Goal: Use online tool/utility: Use online tool/utility

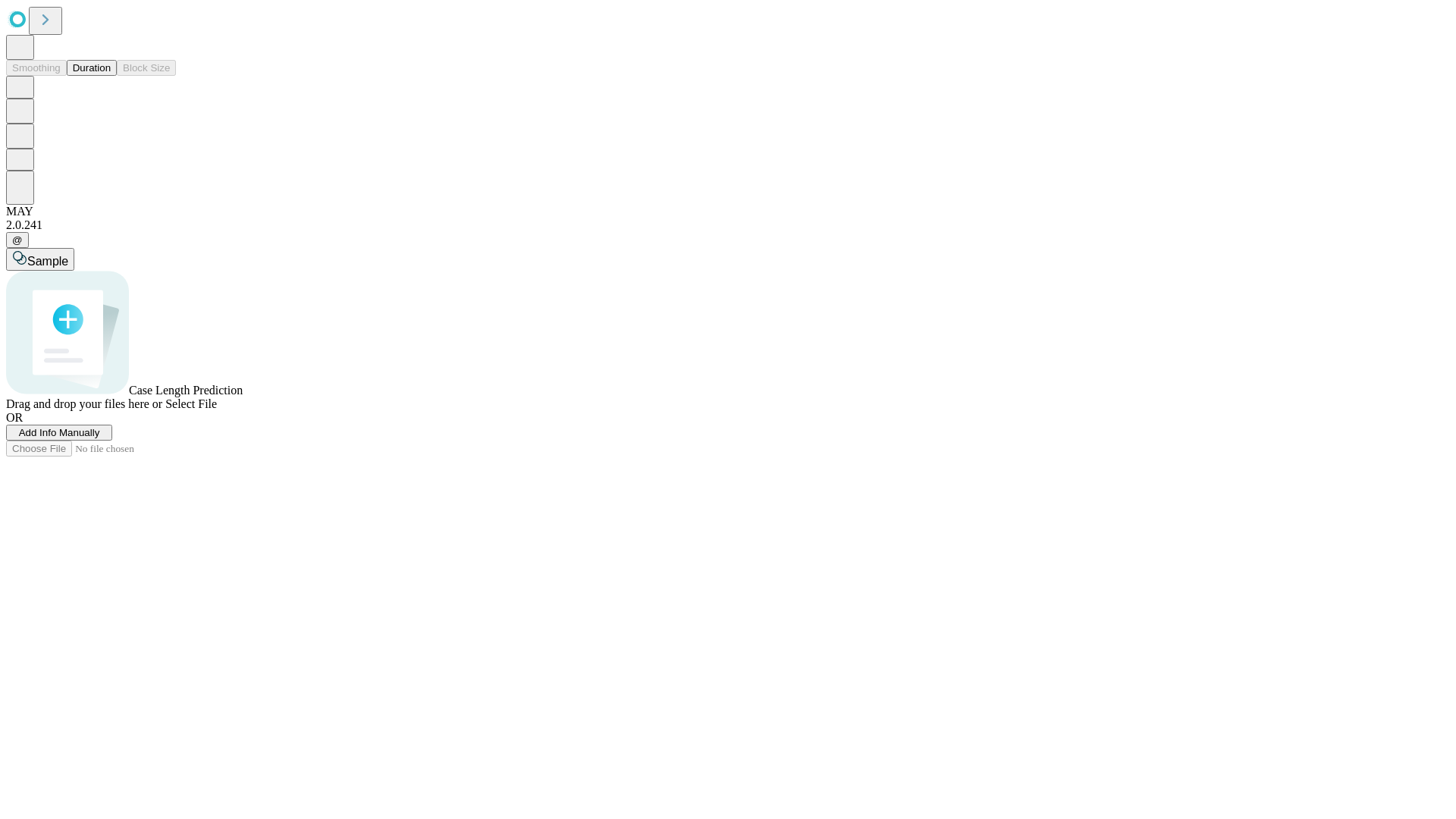
click at [100, 438] on span "Add Info Manually" at bounding box center [59, 432] width 81 height 12
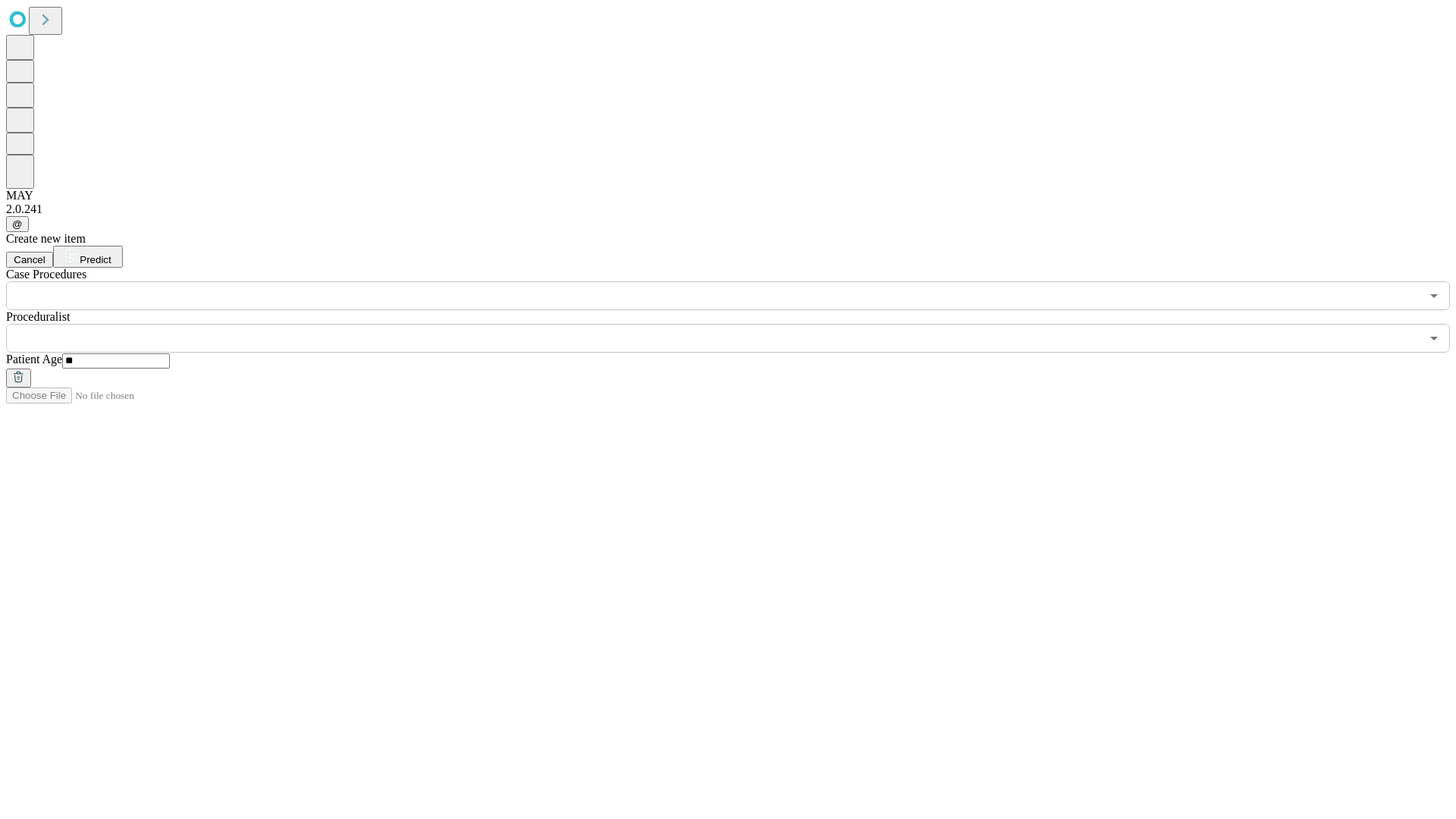
type input "**"
click at [739, 324] on input "text" at bounding box center [713, 338] width 1414 height 29
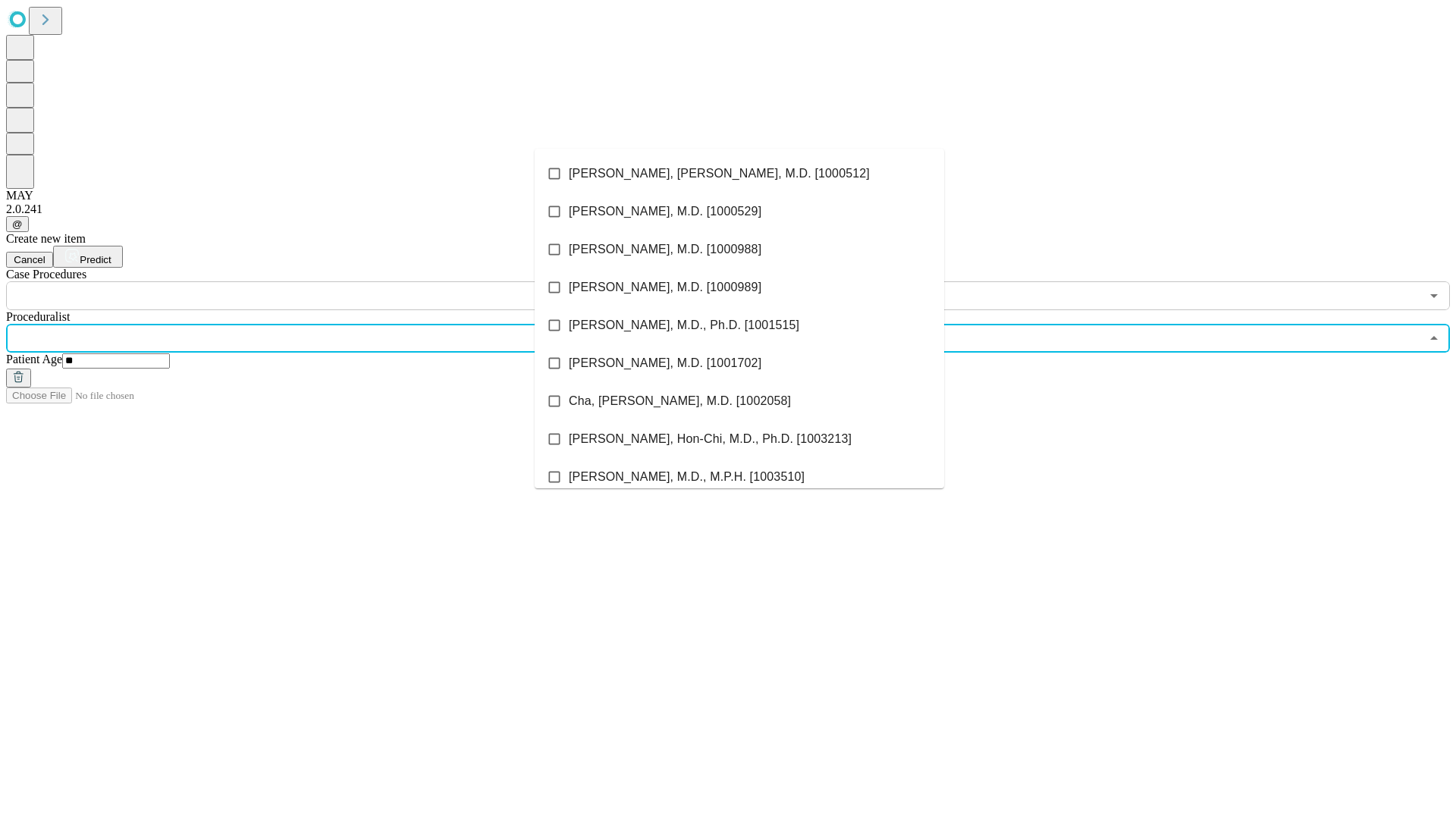
click at [740, 174] on li "[PERSON_NAME], [PERSON_NAME], M.D. [1000512]" at bounding box center [739, 173] width 410 height 37
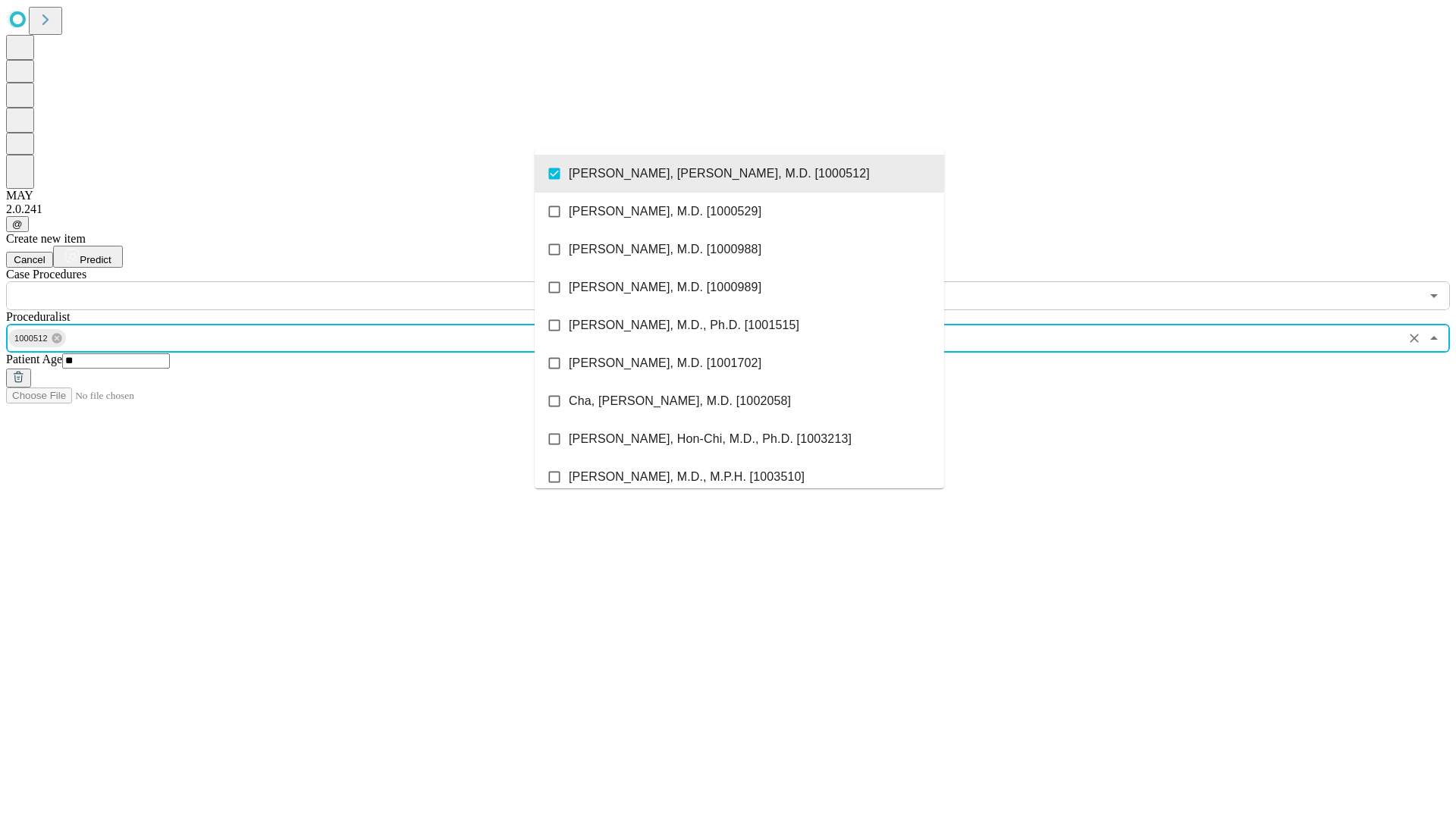
click at [318, 281] on input "text" at bounding box center [713, 295] width 1414 height 29
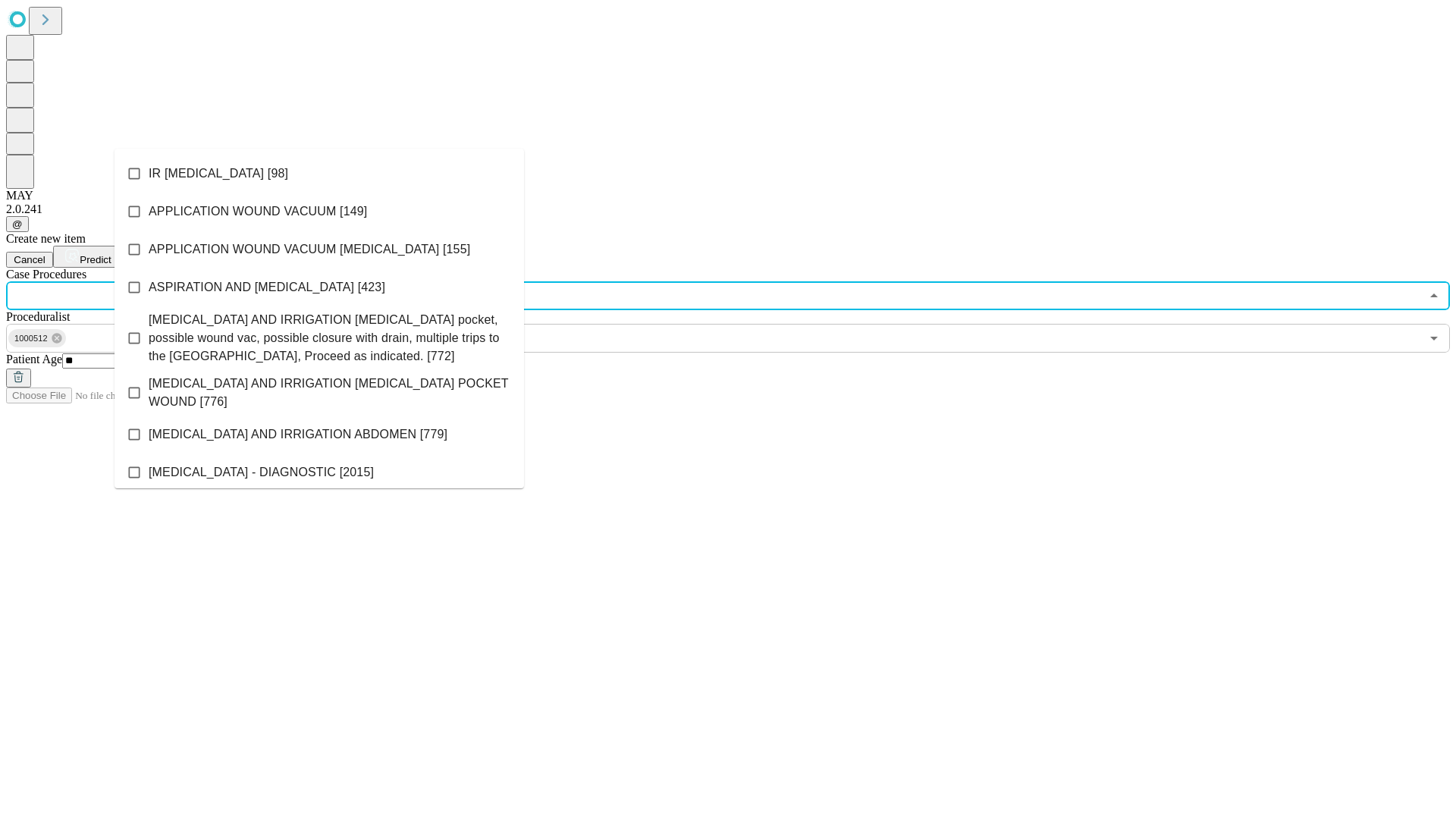
click at [319, 174] on li "IR [MEDICAL_DATA] [98]" at bounding box center [318, 173] width 410 height 37
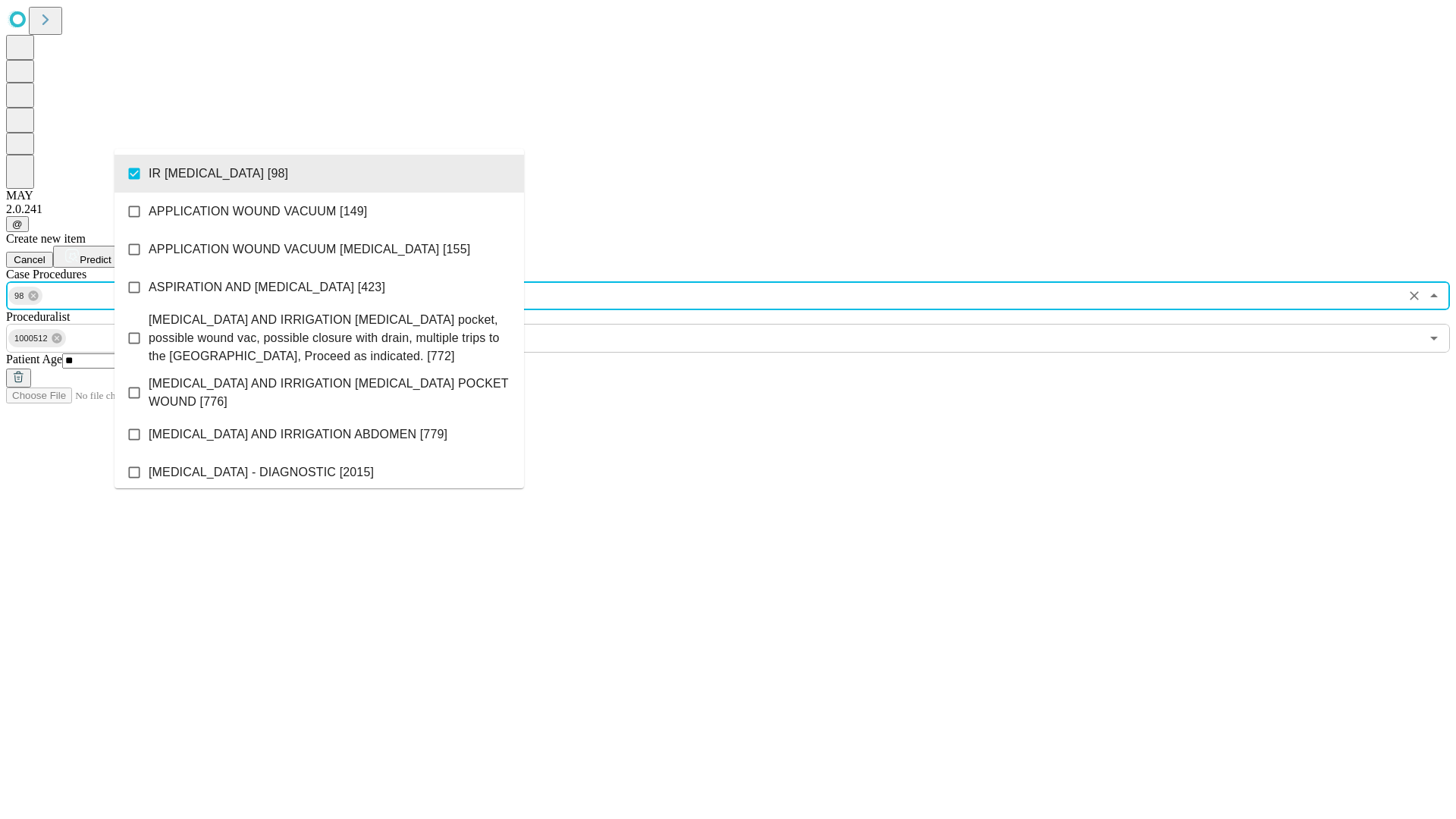
click at [111, 254] on span "Predict" at bounding box center [95, 260] width 31 height 12
